Goal: Navigation & Orientation: Find specific page/section

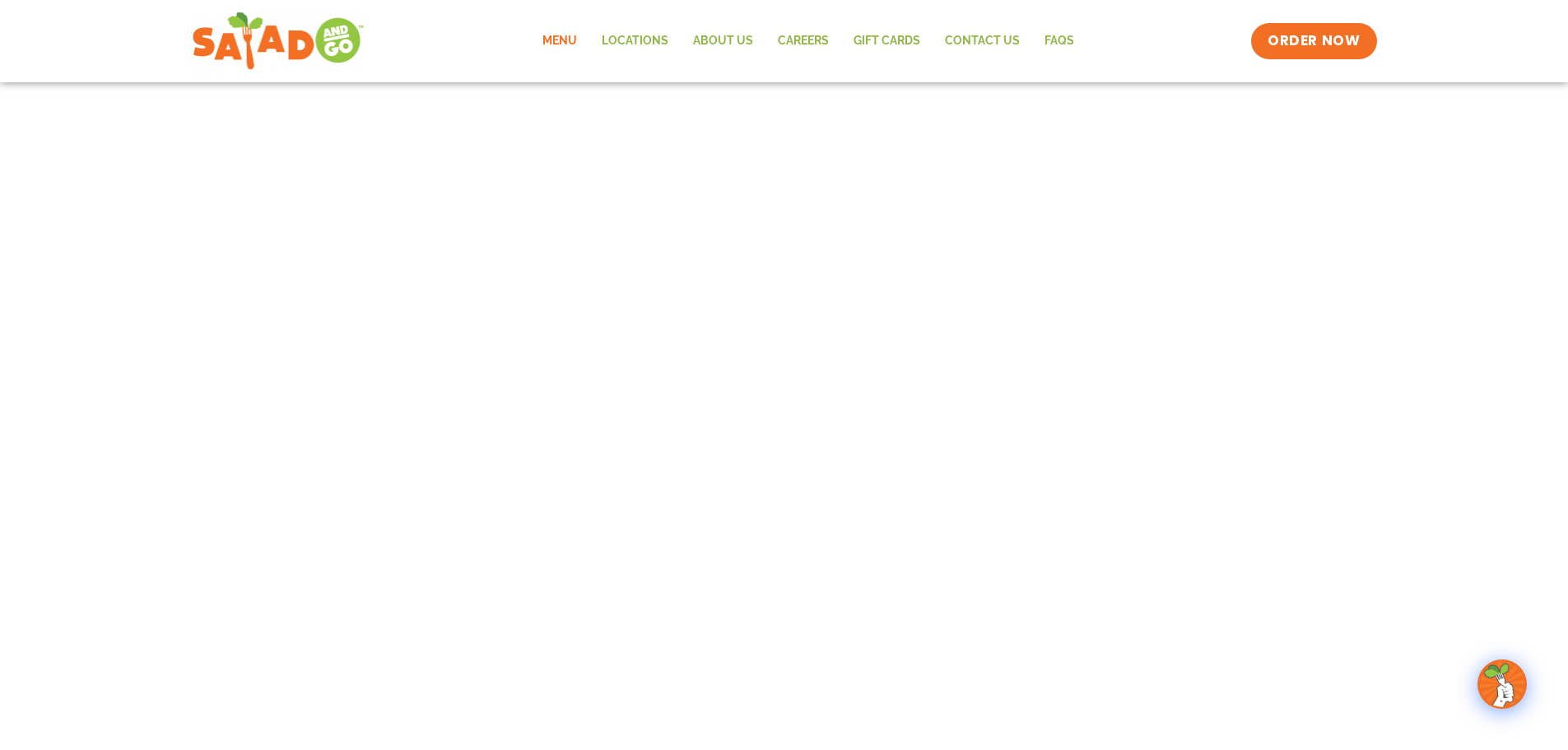
click at [559, 39] on link "Menu" at bounding box center [559, 42] width 59 height 38
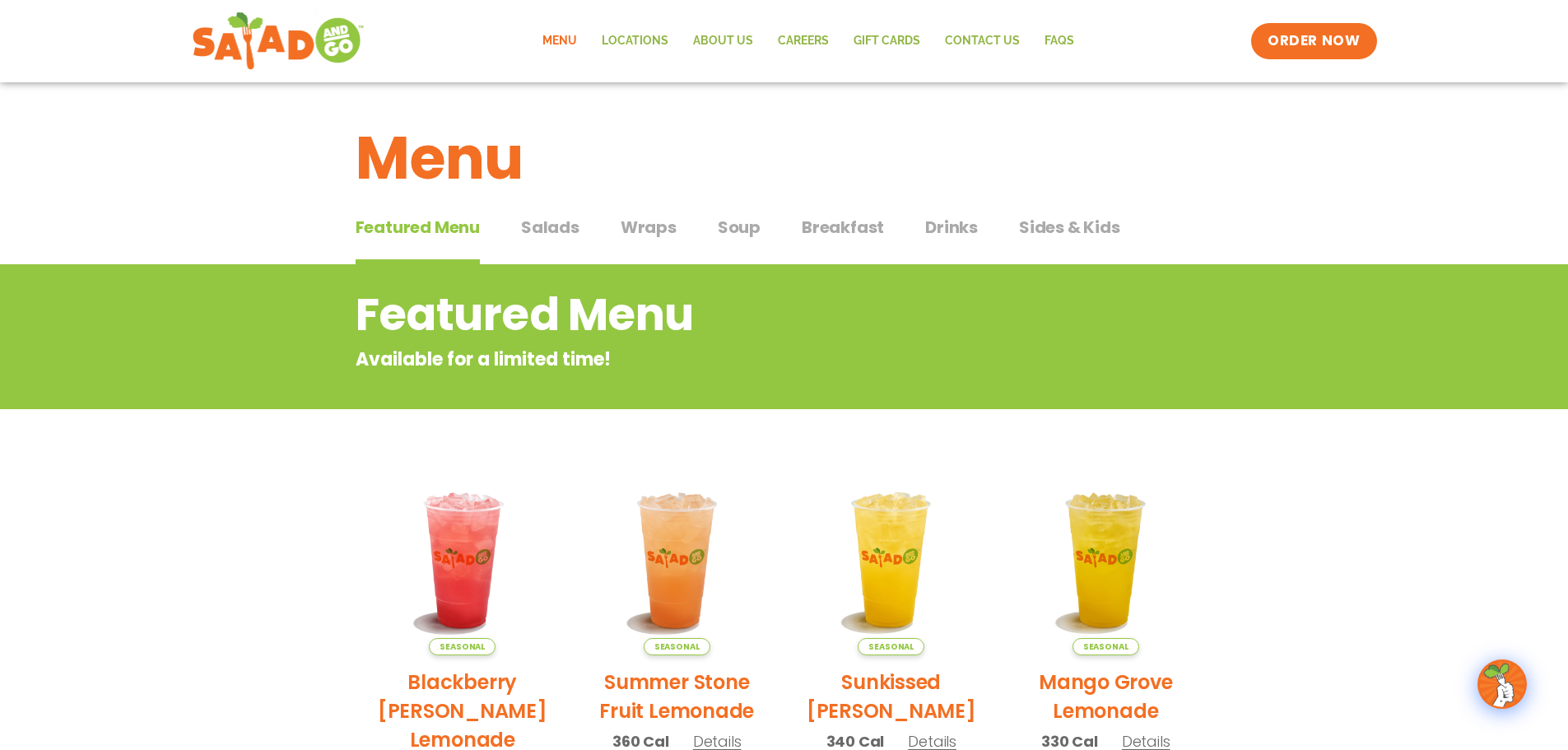
drag, startPoint x: 0, startPoint y: 0, endPoint x: 637, endPoint y: 215, distance: 672.3
click at [637, 215] on span "Wraps" at bounding box center [648, 227] width 56 height 24
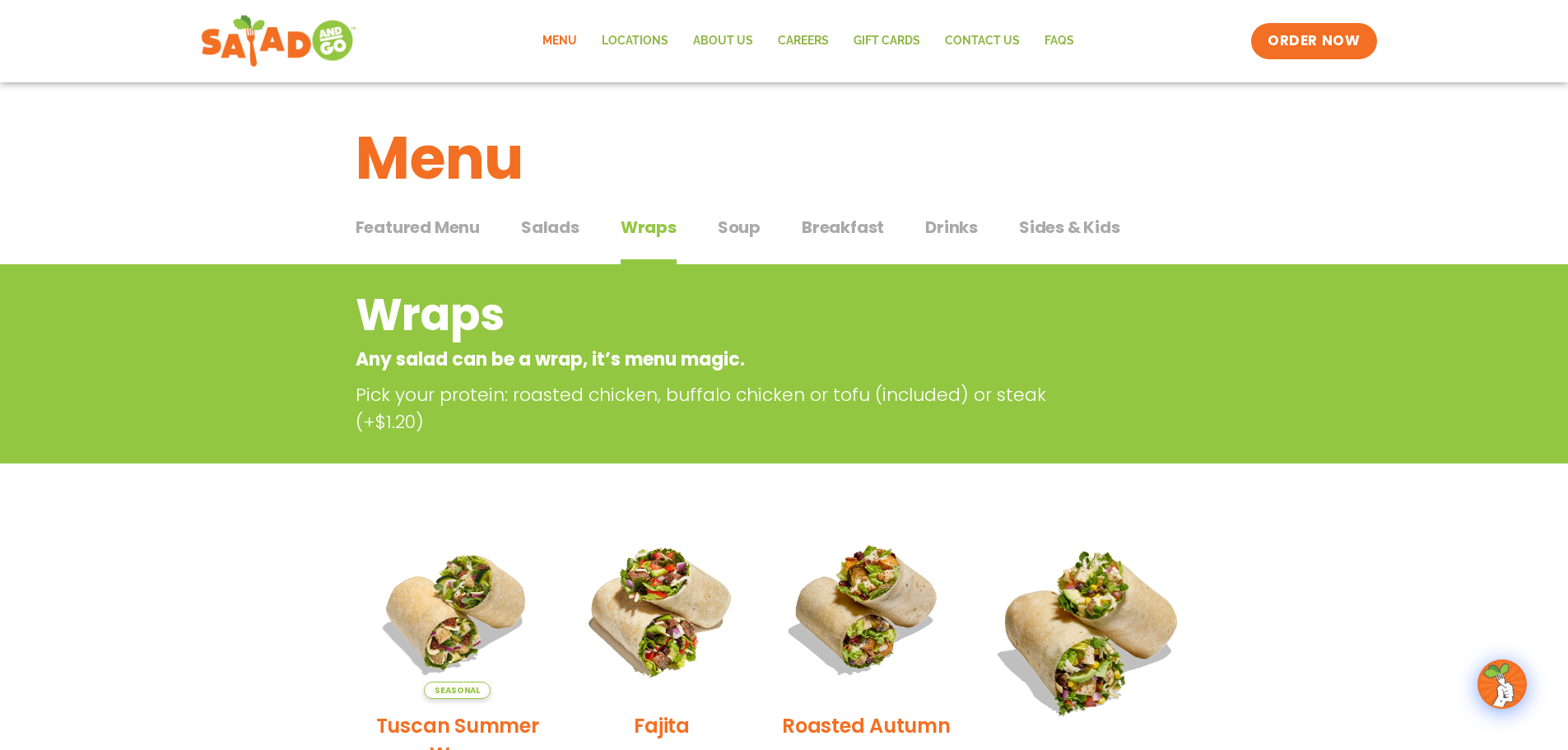
click at [320, 37] on img at bounding box center [277, 41] width 155 height 59
